Goal: Information Seeking & Learning: Learn about a topic

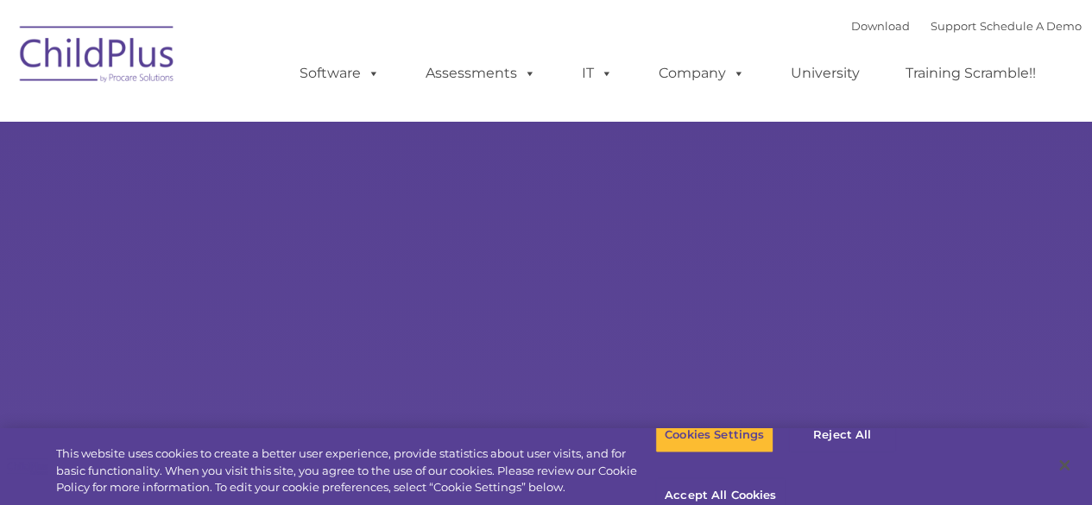
select select "MEDIUM"
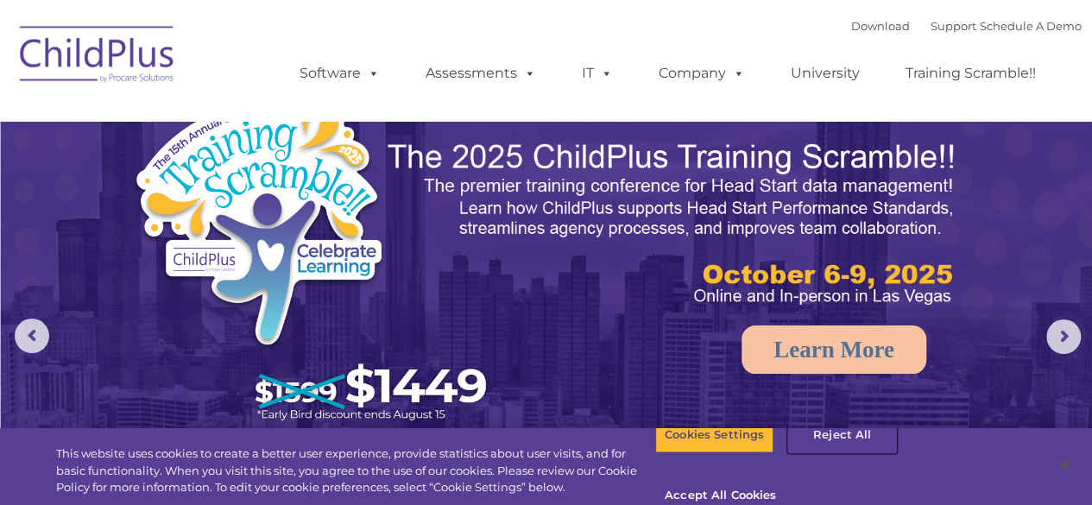
click at [836, 453] on button "Reject All" at bounding box center [842, 435] width 108 height 36
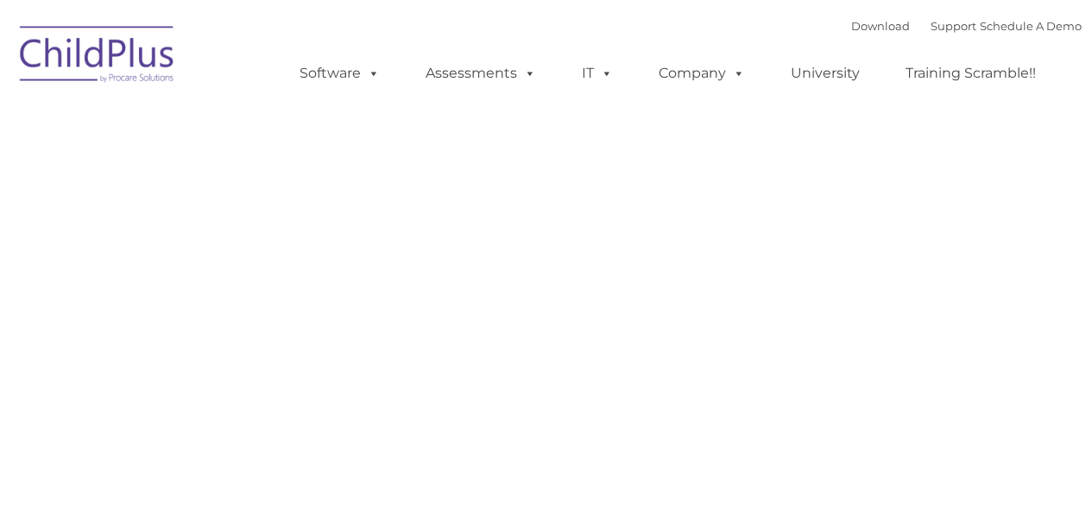
type input ""
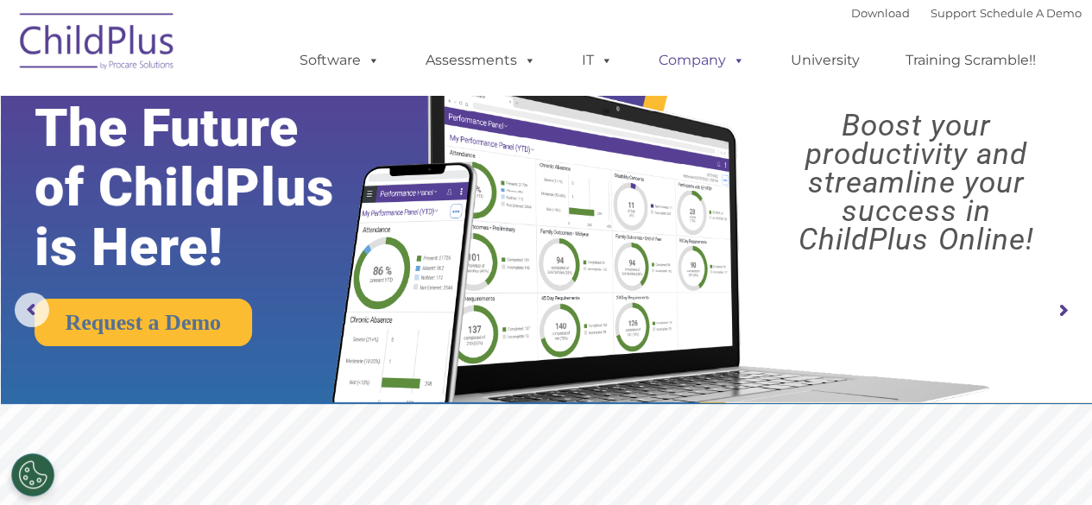
click at [726, 61] on span at bounding box center [735, 60] width 19 height 16
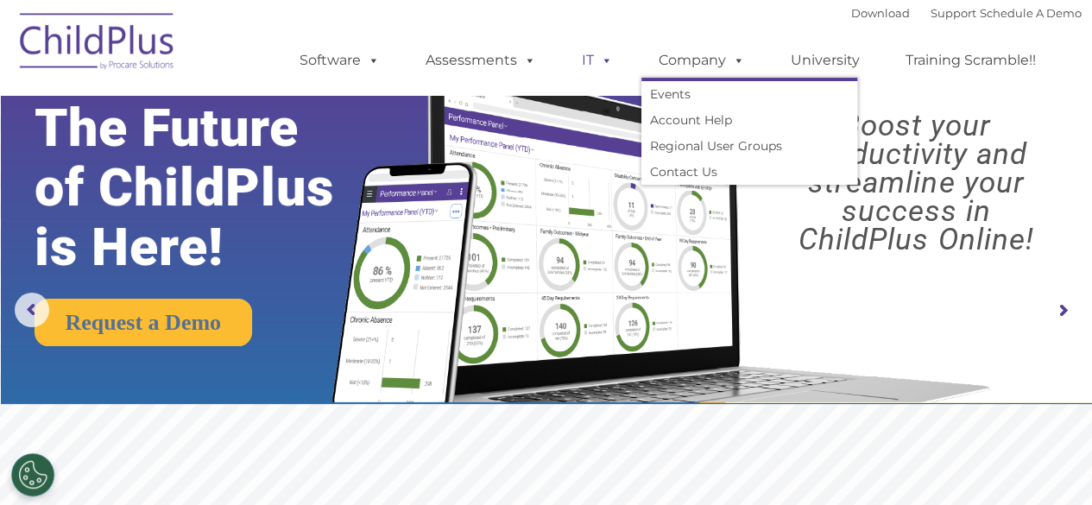
click at [599, 64] on span at bounding box center [603, 60] width 19 height 16
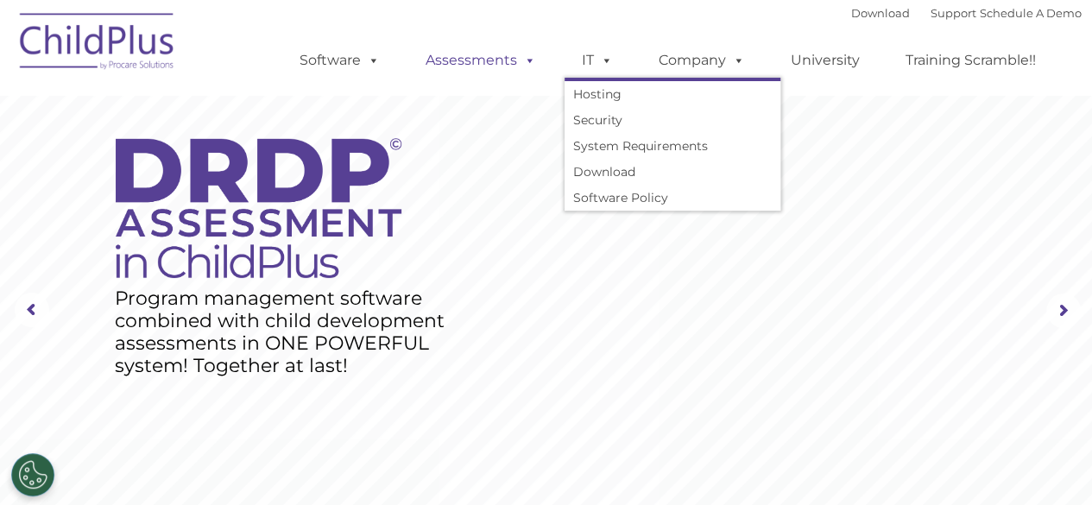
click at [487, 67] on link "Assessments" at bounding box center [480, 60] width 145 height 35
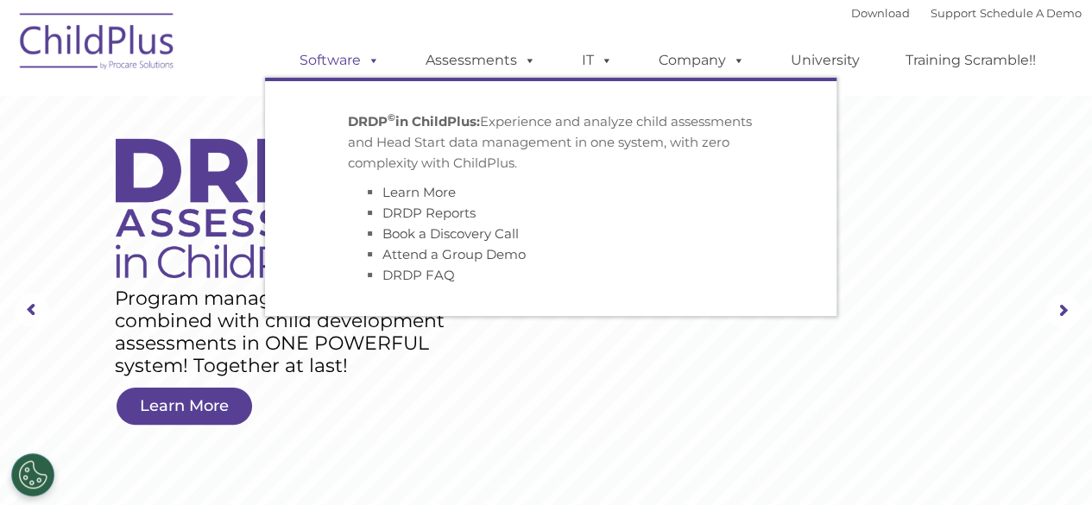
click at [330, 58] on link "Software" at bounding box center [339, 60] width 115 height 35
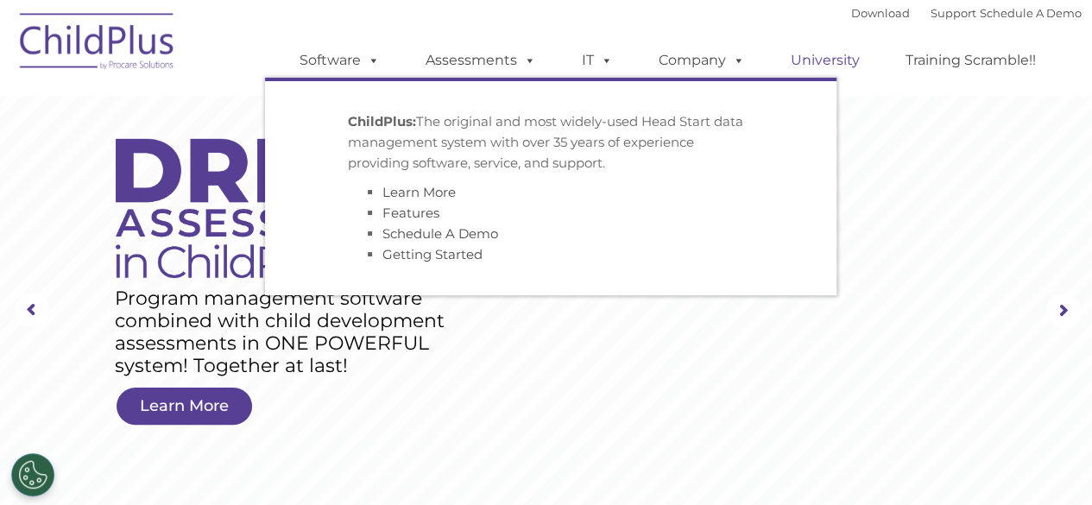
click at [838, 62] on link "University" at bounding box center [826, 60] width 104 height 35
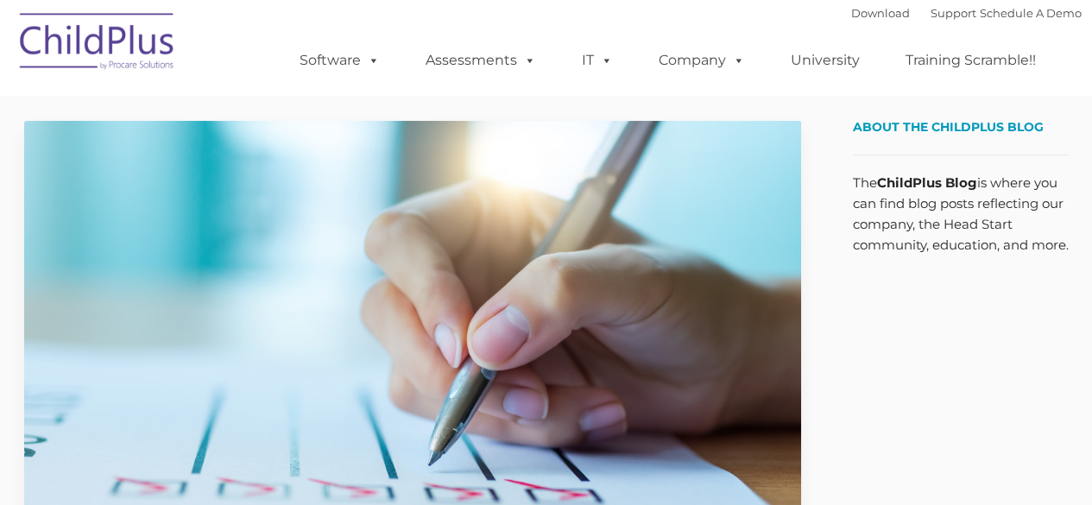
type input ""
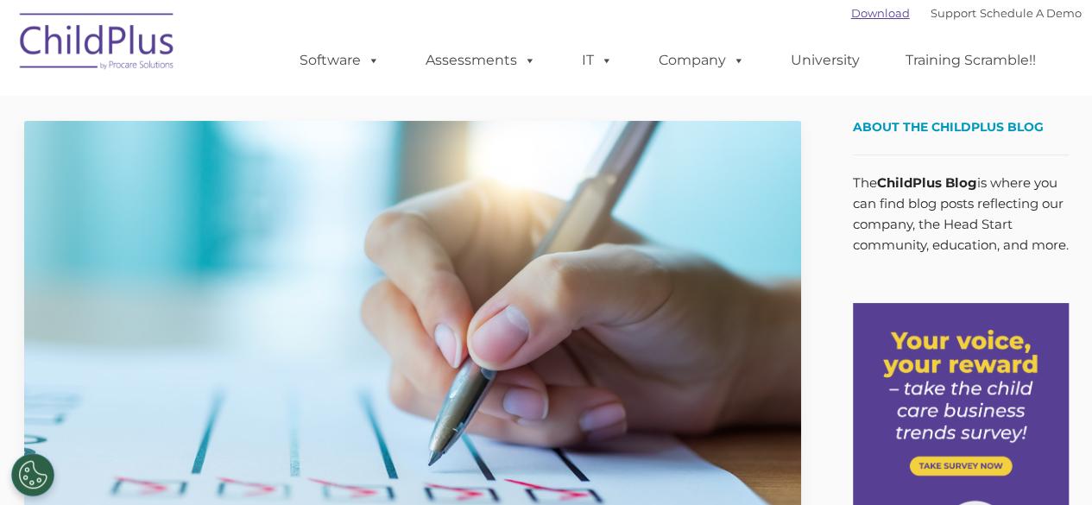
click at [868, 10] on link "Download" at bounding box center [880, 13] width 59 height 14
